Goal: Information Seeking & Learning: Learn about a topic

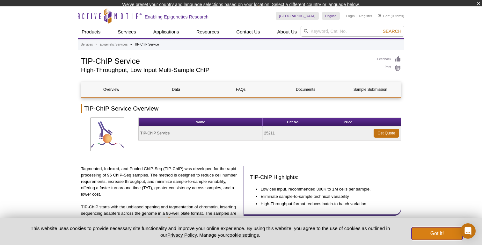
click at [438, 233] on button "Got it!" at bounding box center [437, 233] width 51 height 13
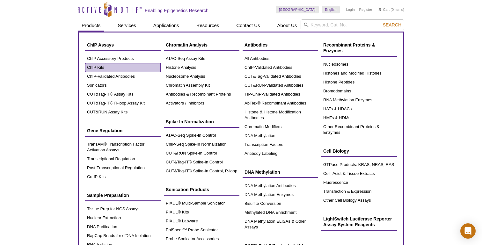
click at [98, 67] on link "ChIP Kits" at bounding box center [123, 67] width 76 height 9
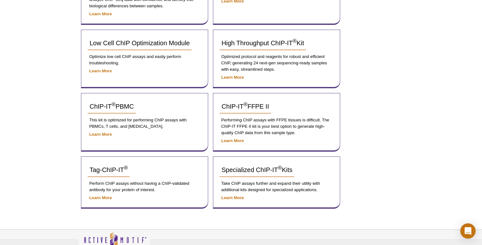
scroll to position [251, 0]
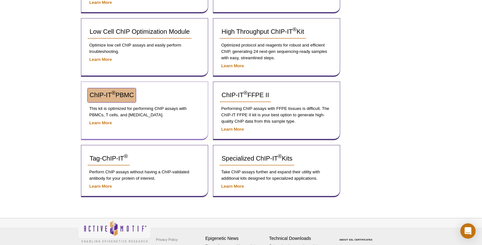
click at [126, 93] on span "ChIP-IT ® PBMC" at bounding box center [112, 95] width 44 height 7
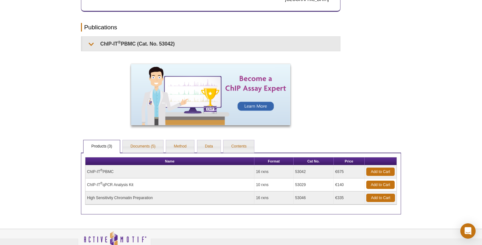
scroll to position [446, 0]
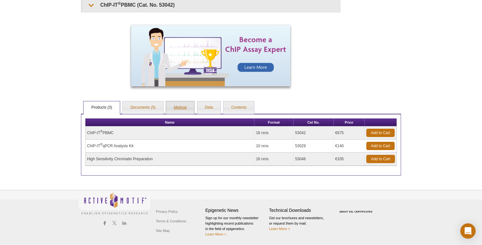
click at [179, 107] on link "Method" at bounding box center [180, 107] width 28 height 13
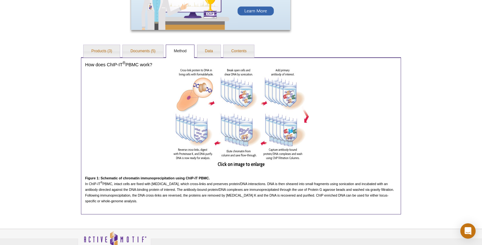
scroll to position [503, 0]
click at [144, 50] on link "Documents (5)" at bounding box center [143, 51] width 41 height 13
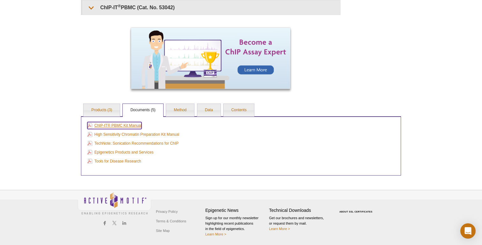
click at [136, 124] on link "ChIP-IT® PBMC Kit Manual" at bounding box center [114, 125] width 54 height 7
click at [137, 133] on link "High Sensitivity Chromatin Preparation Kit Manual" at bounding box center [133, 134] width 92 height 7
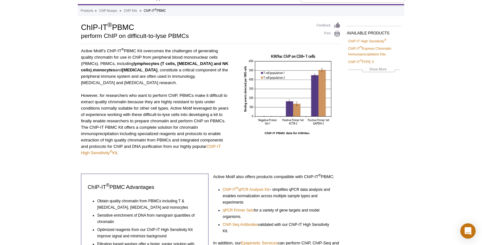
scroll to position [0, 0]
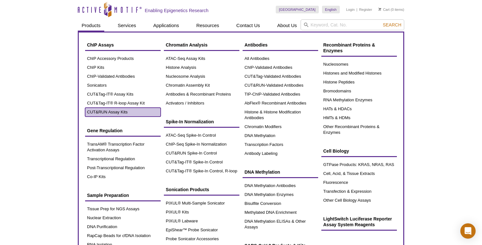
click at [95, 112] on link "CUT&RUN Assay Kits" at bounding box center [123, 112] width 76 height 9
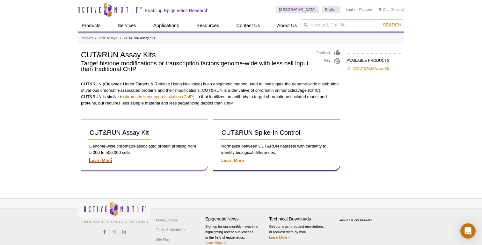
click at [103, 161] on strong "Learn More" at bounding box center [100, 160] width 23 height 5
